Goal: Find specific page/section: Find specific page/section

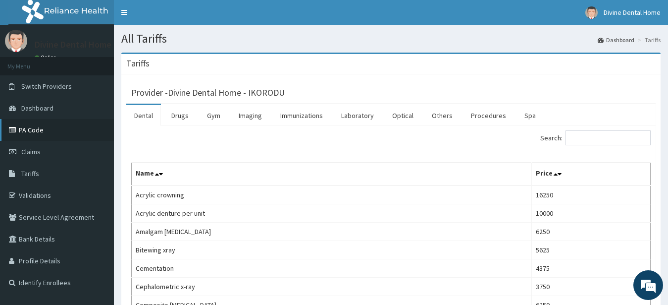
click at [34, 125] on link "PA Code" at bounding box center [57, 130] width 114 height 22
click at [25, 135] on link "PA Code" at bounding box center [57, 130] width 114 height 22
click at [31, 135] on link "PA Code" at bounding box center [57, 130] width 114 height 22
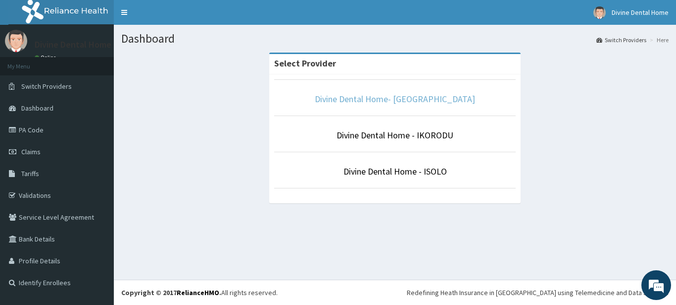
click at [363, 101] on link "Divine Dental Home- [GEOGRAPHIC_DATA]" at bounding box center [395, 98] width 160 height 11
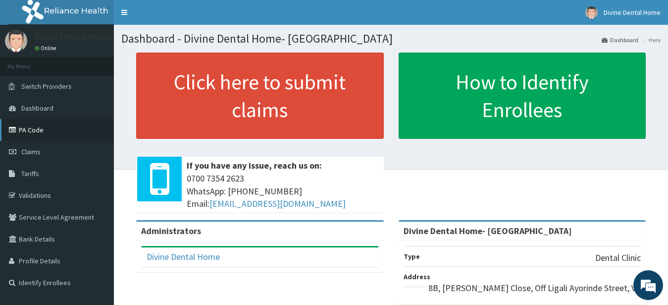
click at [15, 134] on link "PA Code" at bounding box center [57, 130] width 114 height 22
